Goal: Find specific page/section: Find specific page/section

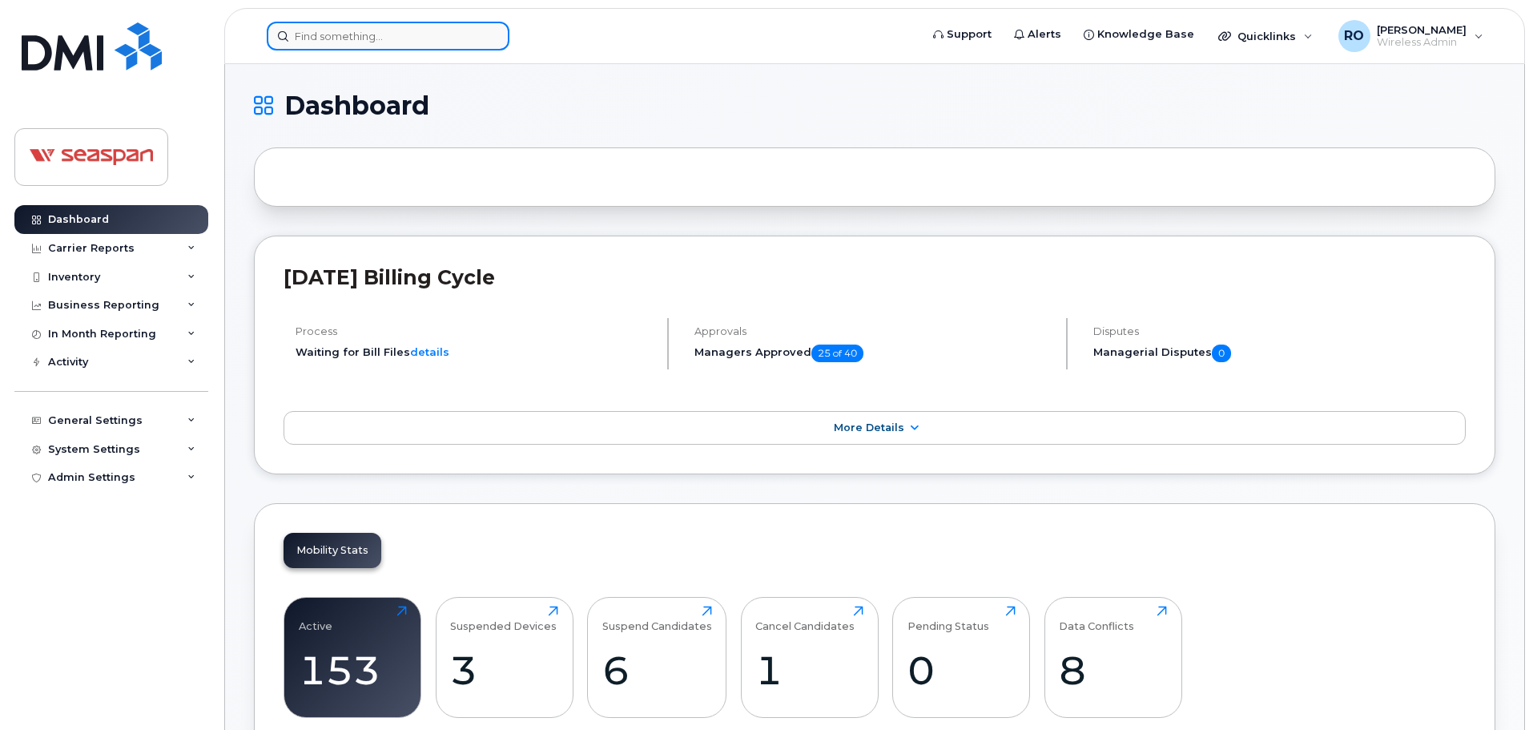
click at [410, 38] on input at bounding box center [388, 36] width 243 height 29
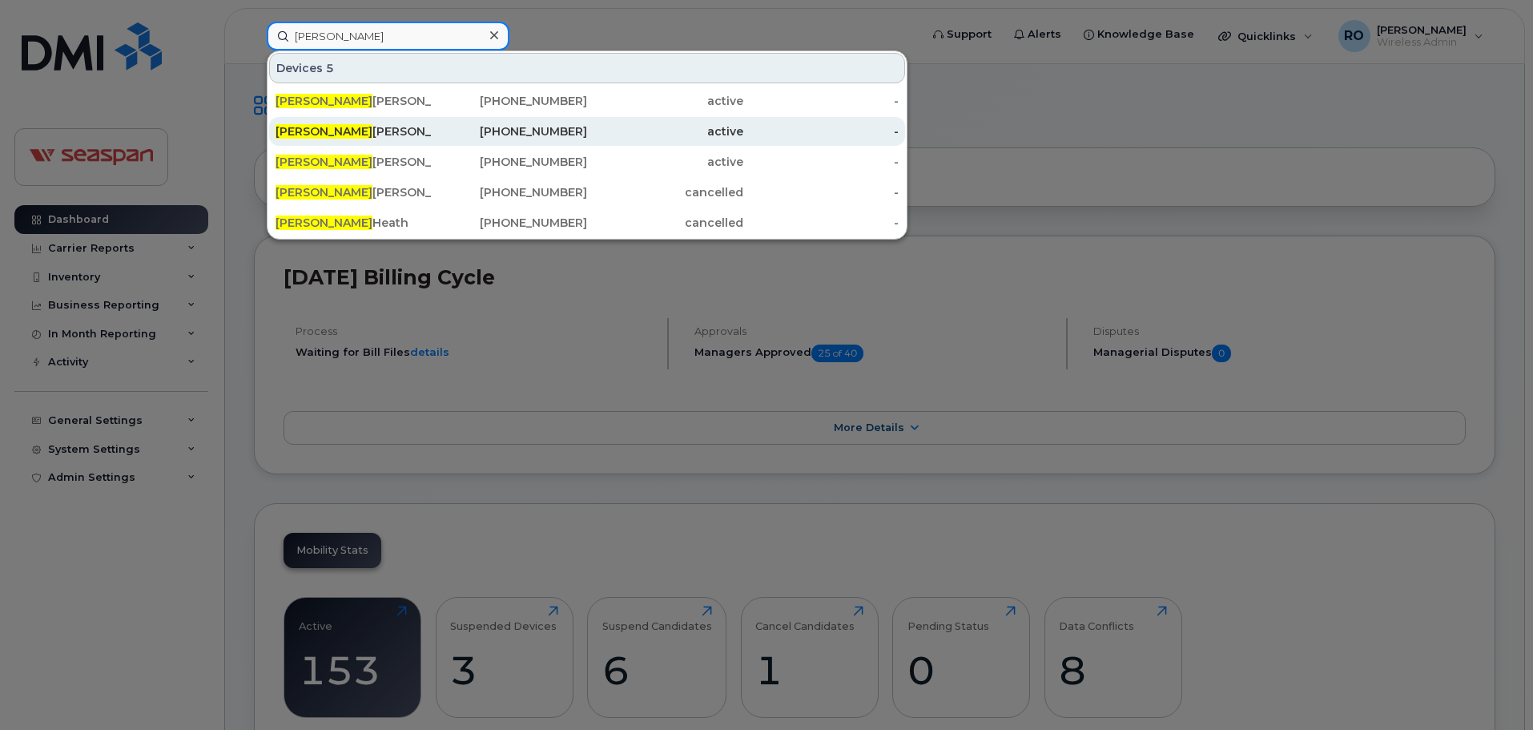
type input "[PERSON_NAME]"
click at [373, 129] on div "[PERSON_NAME]" at bounding box center [354, 131] width 156 height 16
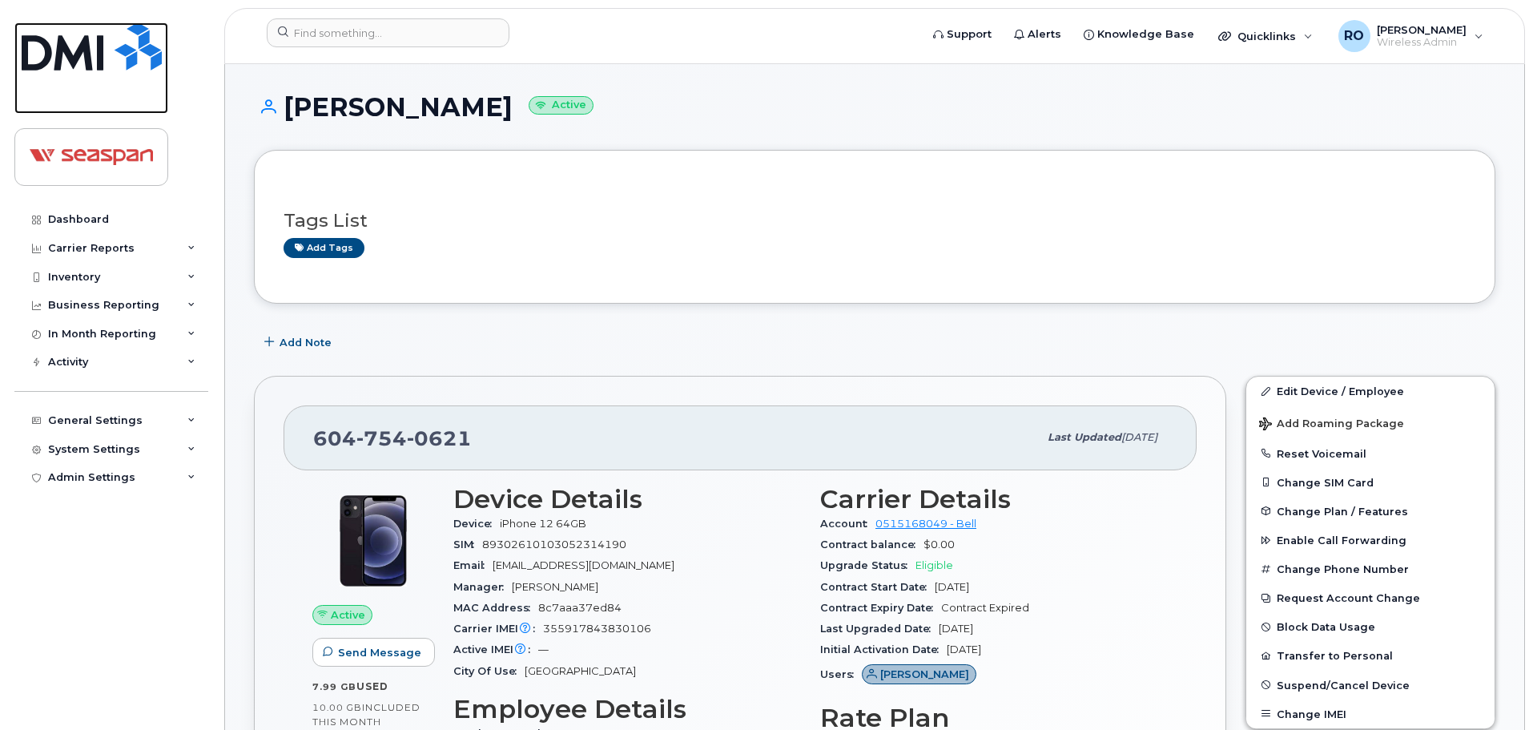
click at [111, 57] on img at bounding box center [92, 46] width 140 height 48
